Goal: Information Seeking & Learning: Understand process/instructions

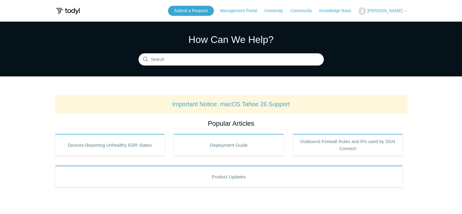
click at [175, 62] on input "Search" at bounding box center [231, 59] width 185 height 12
type input "please contact your IT administrator to unlock sgn services. include code 104"
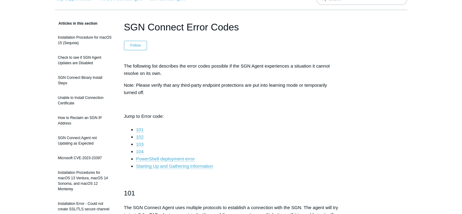
click at [139, 151] on link "104" at bounding box center [140, 151] width 8 height 5
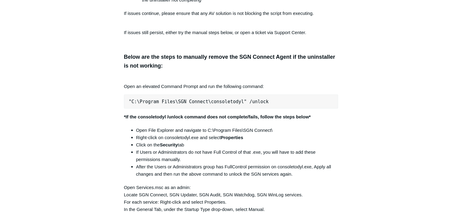
scroll to position [1218, 0]
drag, startPoint x: 131, startPoint y: 104, endPoint x: 227, endPoint y: 107, distance: 95.5
click at [227, 107] on pre ""C:\Program Files\SGN Connect\consoletodyl" /unlock" at bounding box center [231, 102] width 215 height 14
click at [133, 105] on pre ""C:\Program Files\SGN Connect\consoletodyl" /unlock" at bounding box center [231, 102] width 215 height 14
drag, startPoint x: 129, startPoint y: 105, endPoint x: 257, endPoint y: 106, distance: 128.6
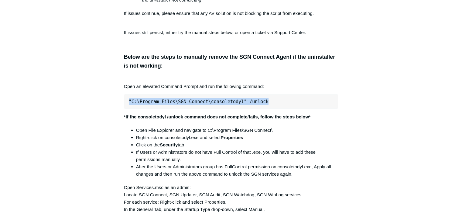
click at [257, 106] on pre ""C:\Program Files\SGN Connect\consoletodyl" /unlock" at bounding box center [231, 102] width 215 height 14
copy pre ""C:\Program Files\SGN Connect\consoletodyl" /unlock"
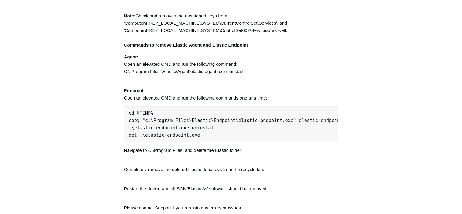
scroll to position [1609, 0]
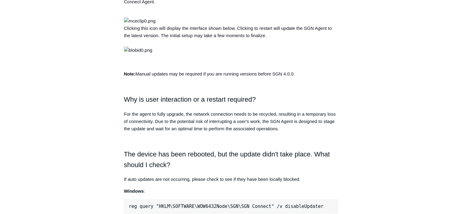
scroll to position [302, 0]
